Goal: Information Seeking & Learning: Find specific page/section

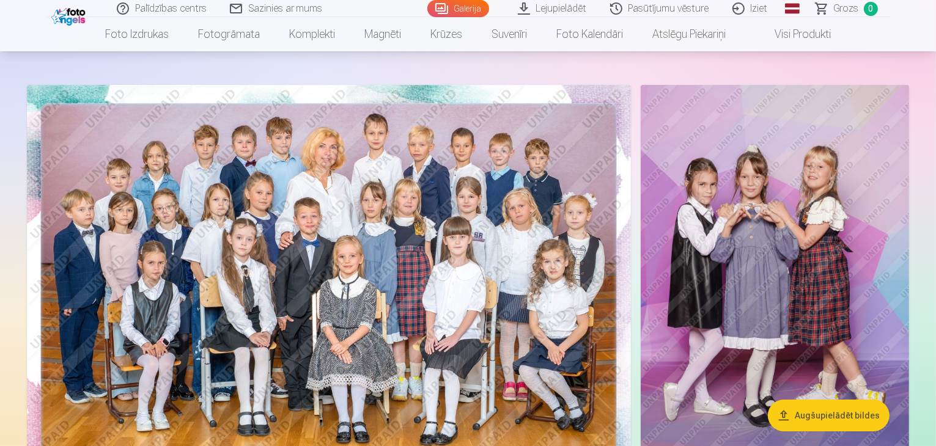
scroll to position [73, 0]
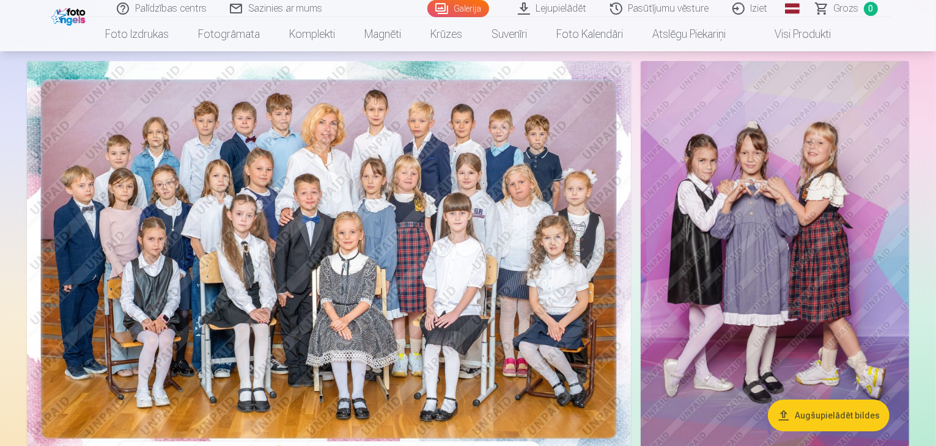
click at [787, 410] on button "Augšupielādēt bildes" at bounding box center [829, 416] width 122 height 32
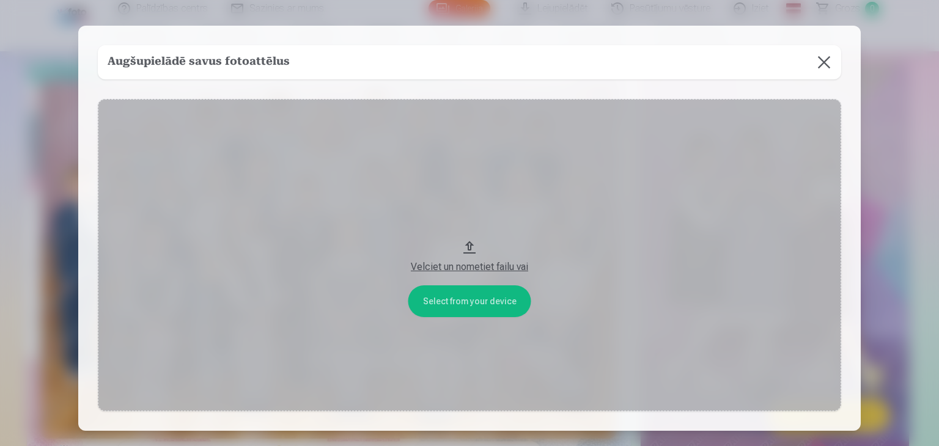
click at [828, 62] on button at bounding box center [824, 62] width 34 height 34
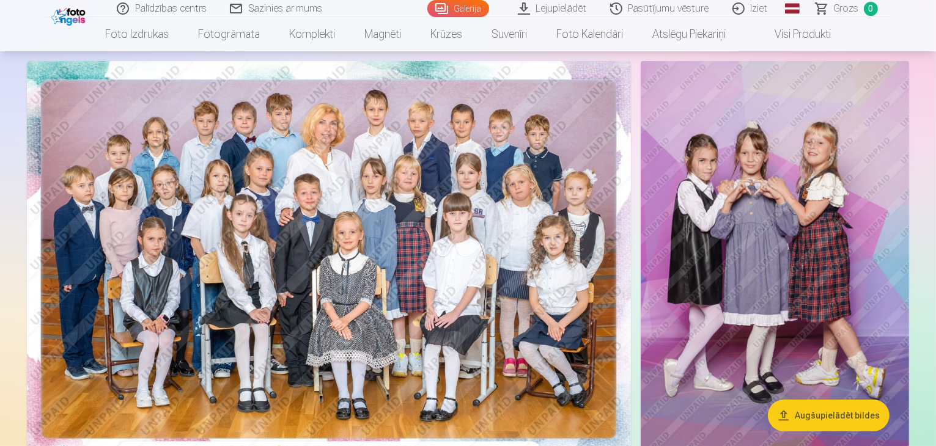
click at [793, 10] on link "Global" at bounding box center [792, 8] width 24 height 17
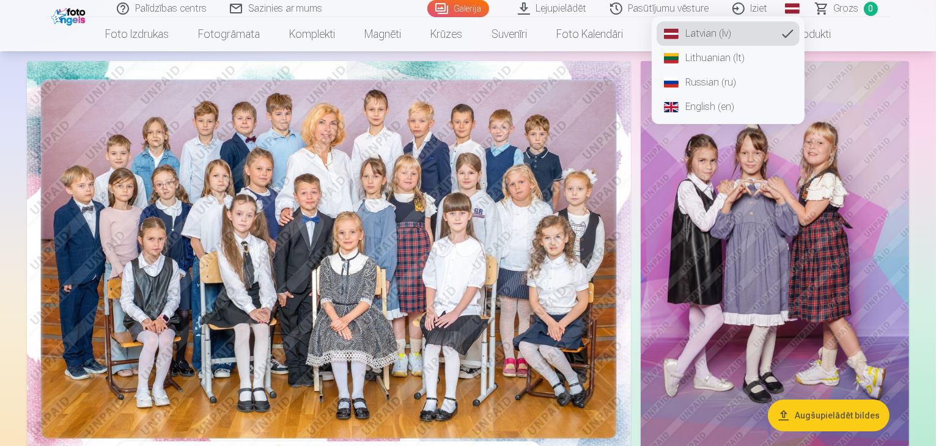
click at [716, 81] on link "Russian (ru)" at bounding box center [727, 82] width 143 height 24
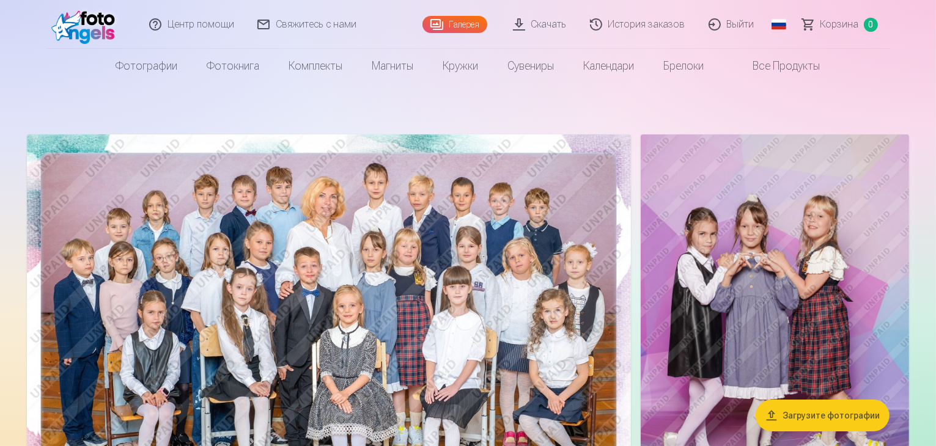
click at [774, 31] on link "Global" at bounding box center [779, 24] width 24 height 49
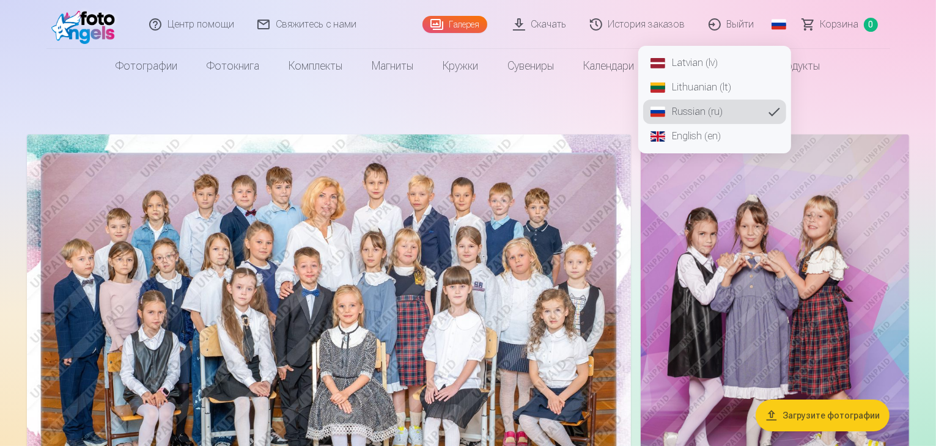
click at [723, 61] on link "Latvian (lv)" at bounding box center [714, 63] width 143 height 24
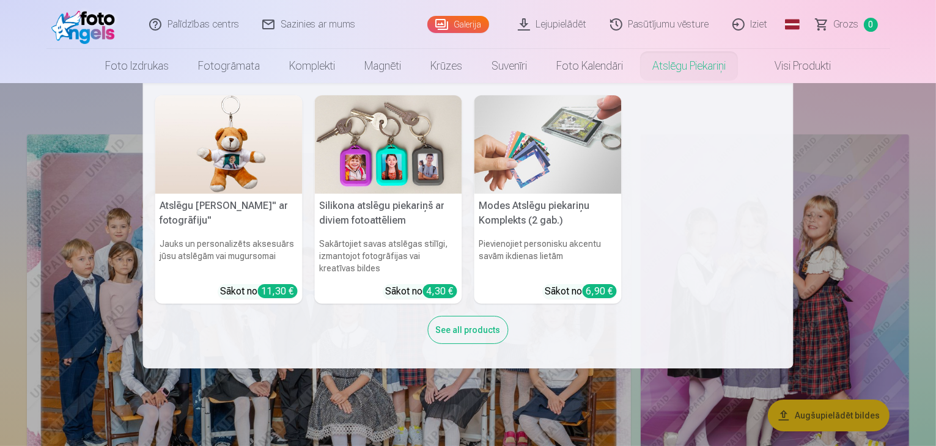
click at [812, 112] on nav "Atslēgu piekariņš Lācītis" ar fotogrāfiju" Jauks un personalizēts aksesuārs jūs…" at bounding box center [468, 225] width 936 height 285
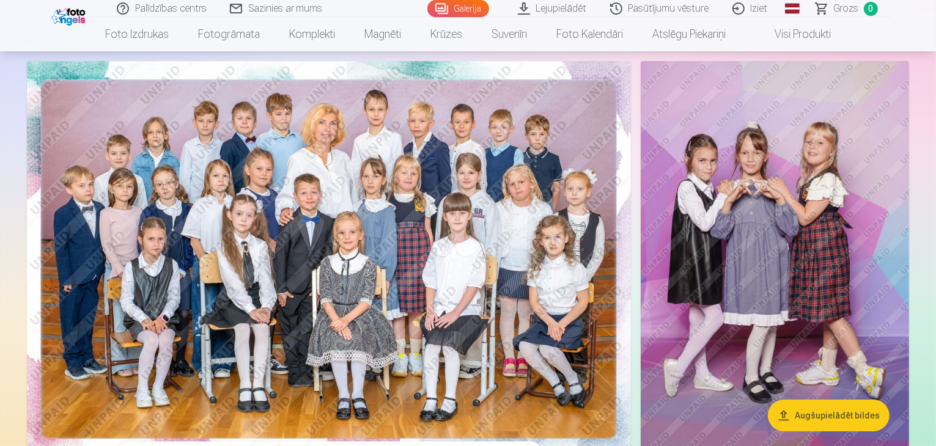
scroll to position [98, 0]
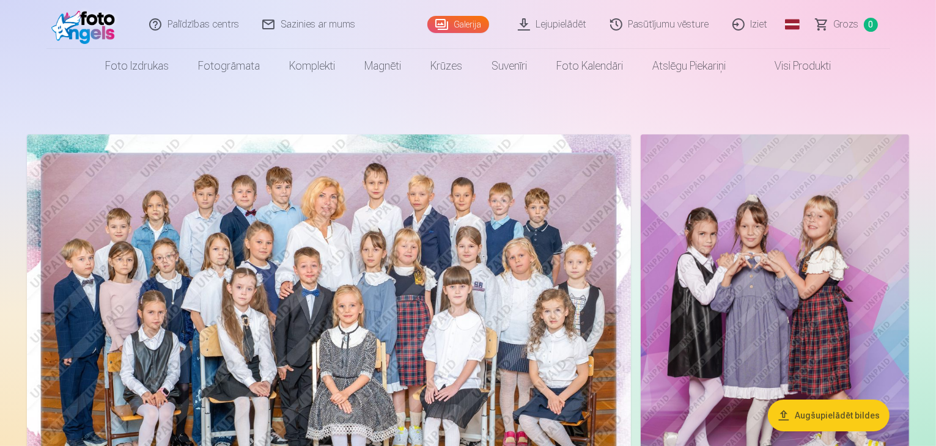
click at [79, 22] on img at bounding box center [86, 24] width 70 height 39
click at [172, 21] on link "Palīdzības centrs" at bounding box center [194, 24] width 113 height 49
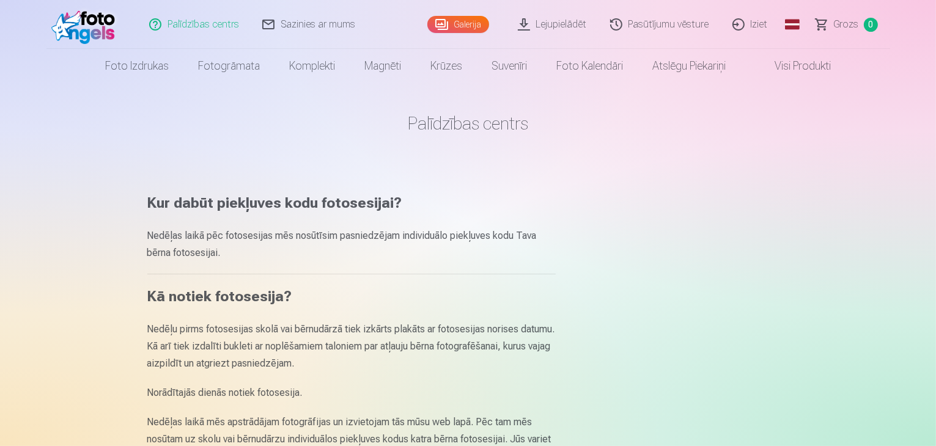
click at [862, 20] on link "Grozs 0" at bounding box center [847, 24] width 86 height 49
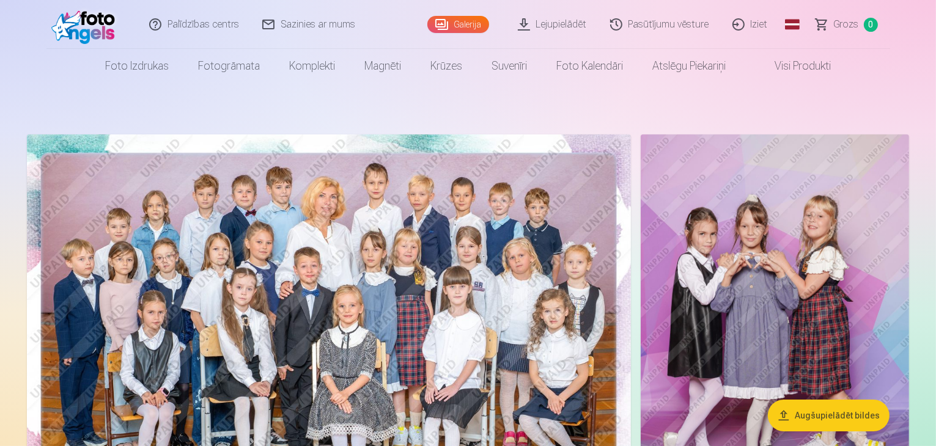
click at [579, 29] on link "Lejupielādēt" at bounding box center [553, 24] width 92 height 49
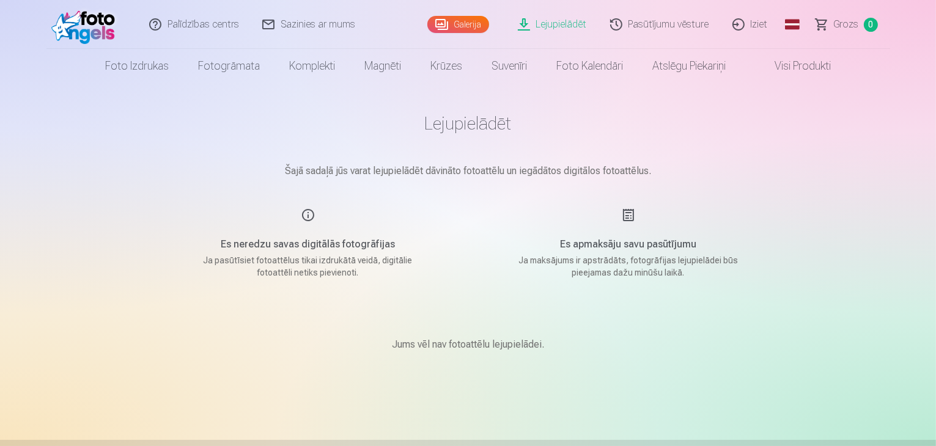
click at [452, 17] on link "Galerija" at bounding box center [458, 24] width 62 height 17
